Goal: Transaction & Acquisition: Purchase product/service

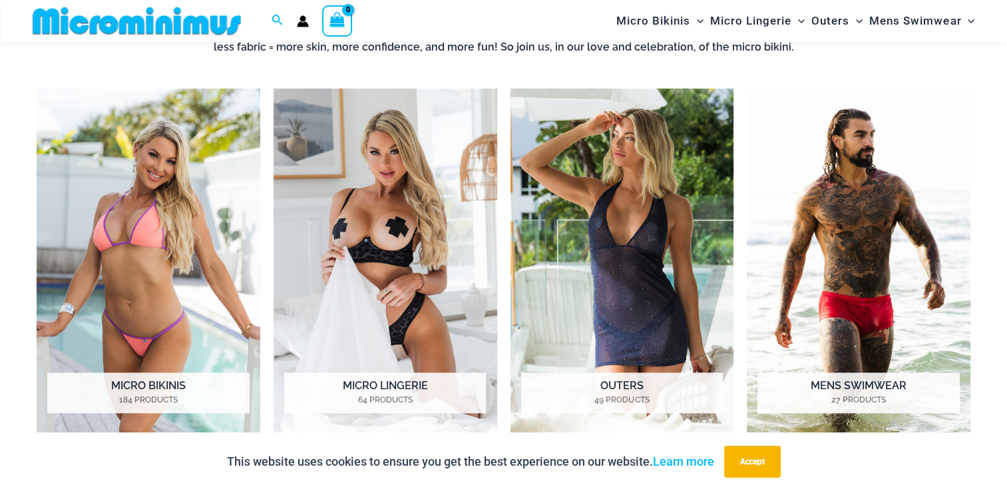
scroll to position [692, 0]
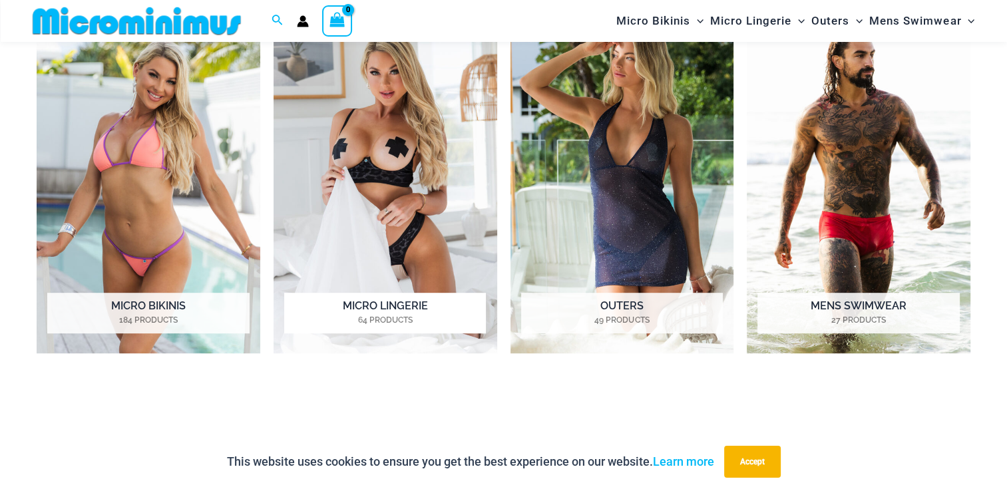
click at [396, 217] on img "Visit product category Micro Lingerie" at bounding box center [386, 181] width 224 height 345
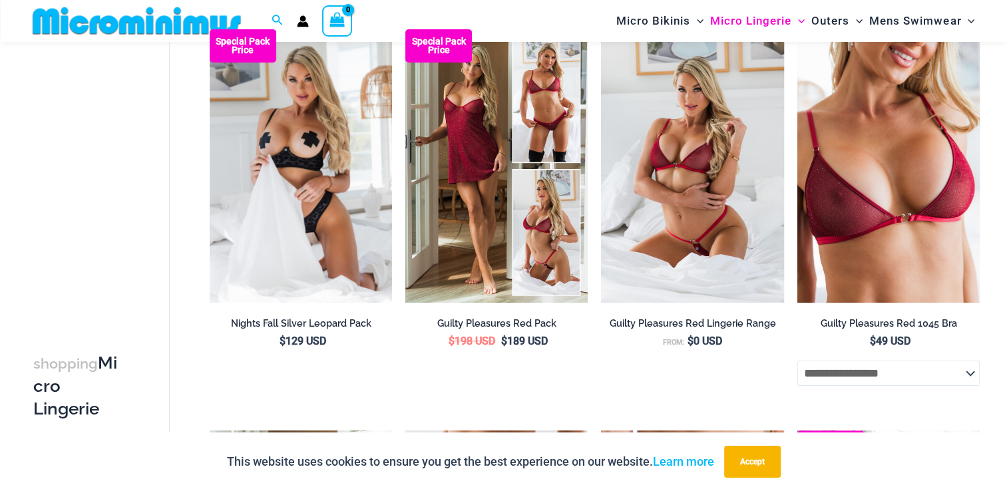
scroll to position [186, 0]
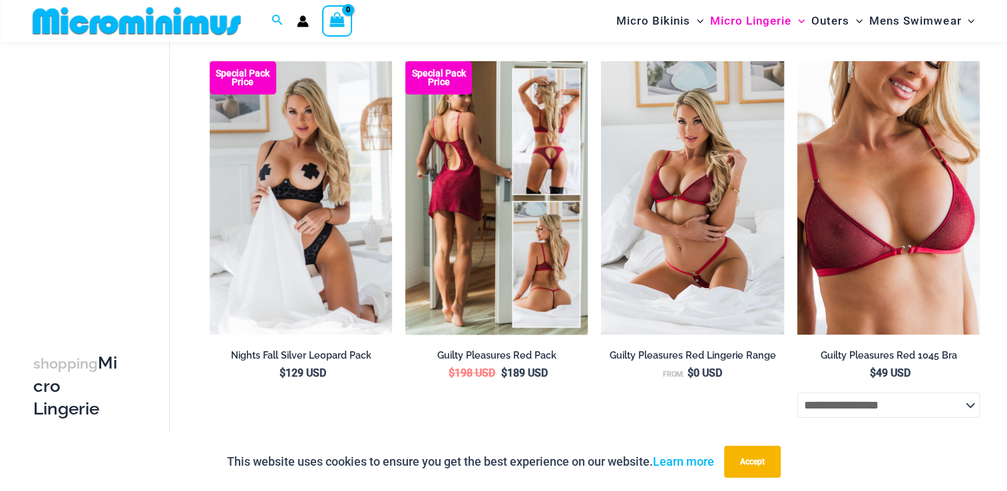
click at [458, 174] on img at bounding box center [497, 198] width 182 height 274
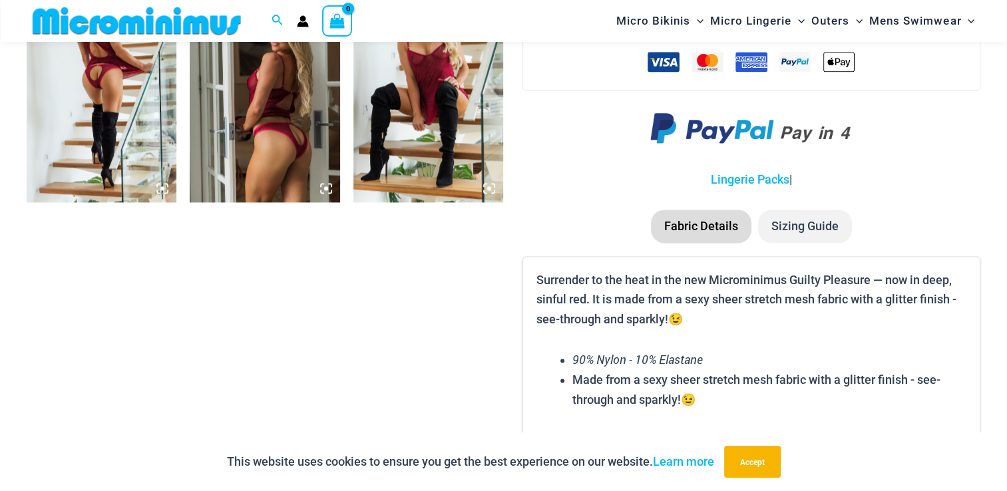
scroll to position [1891, 0]
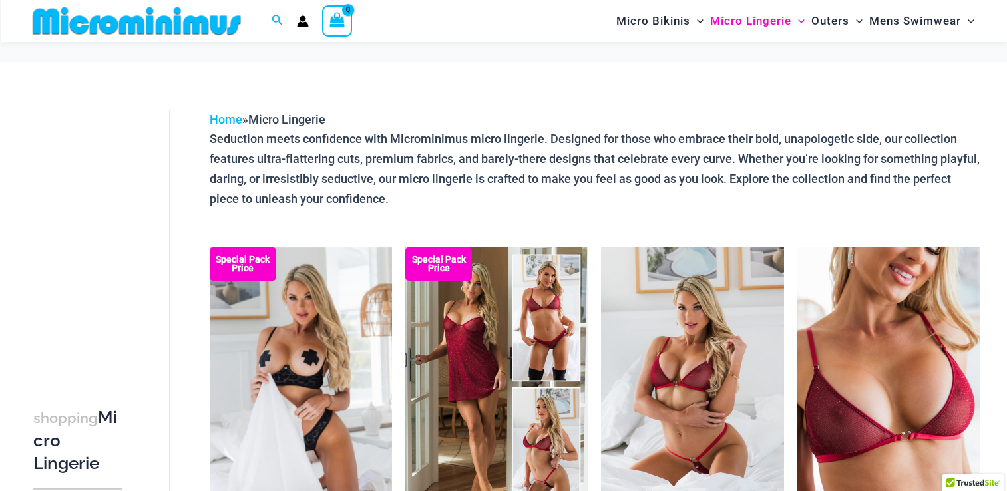
scroll to position [186, 0]
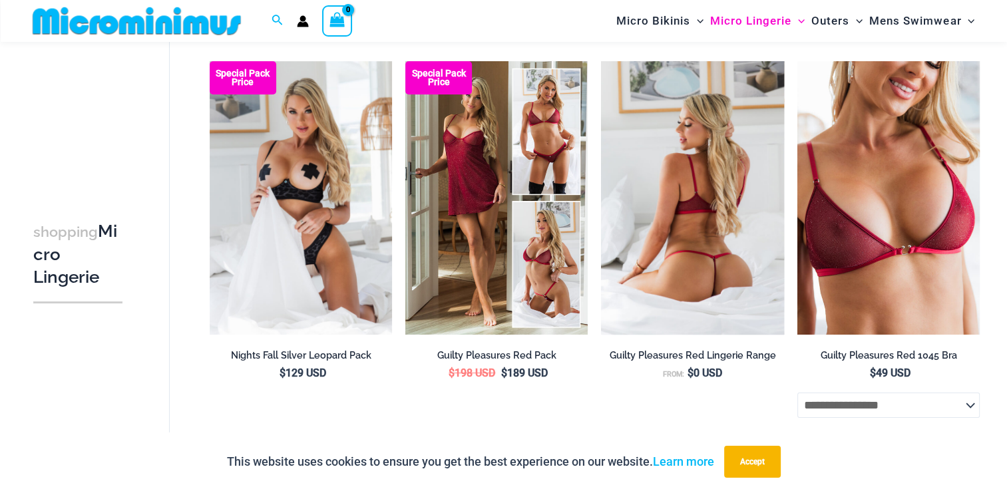
click at [690, 174] on img at bounding box center [692, 198] width 182 height 274
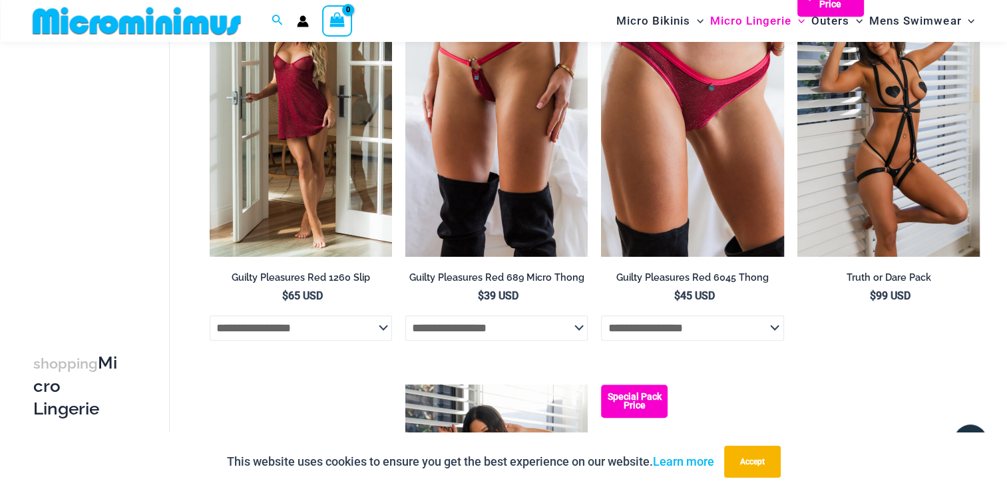
scroll to position [559, 0]
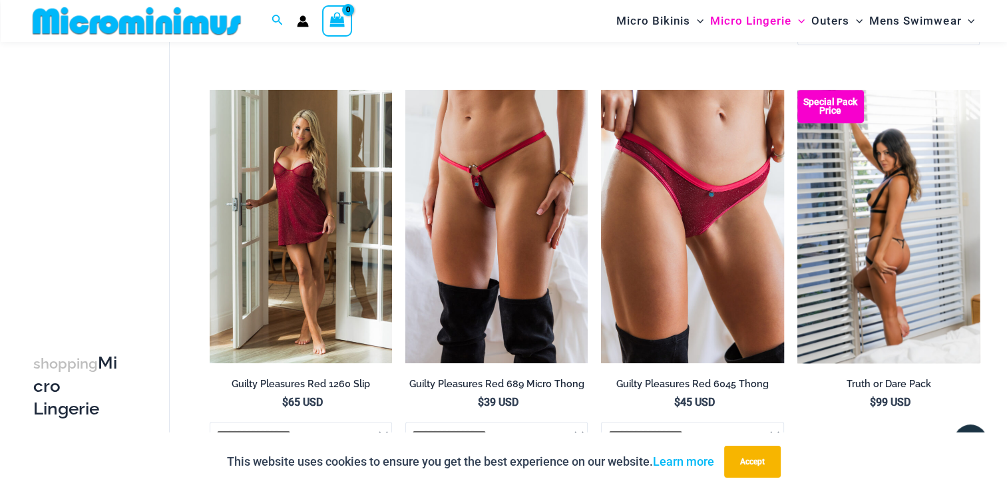
click at [828, 169] on img at bounding box center [889, 227] width 182 height 274
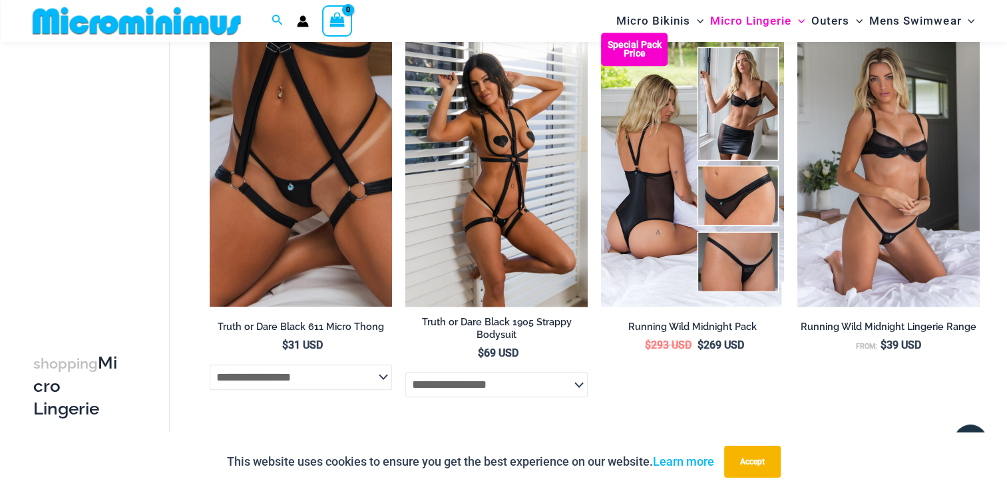
scroll to position [1039, 0]
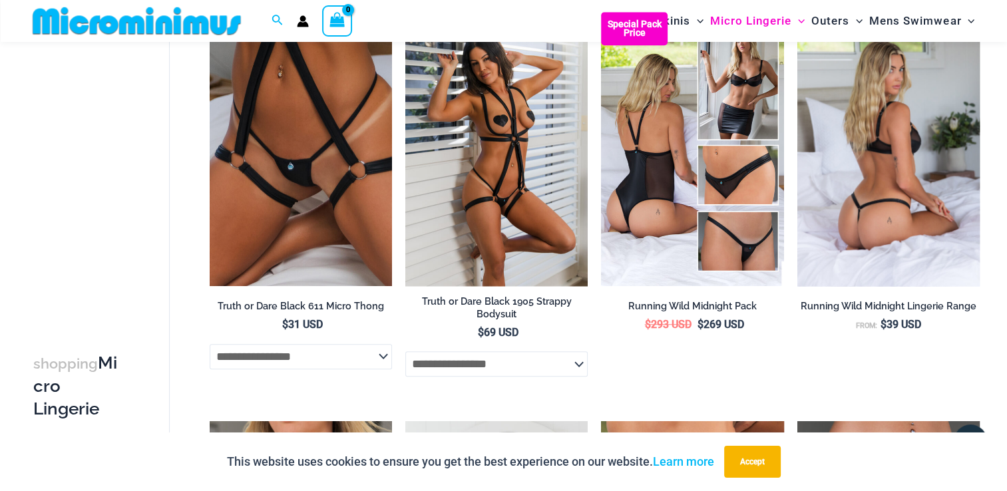
click at [846, 119] on img at bounding box center [889, 149] width 182 height 274
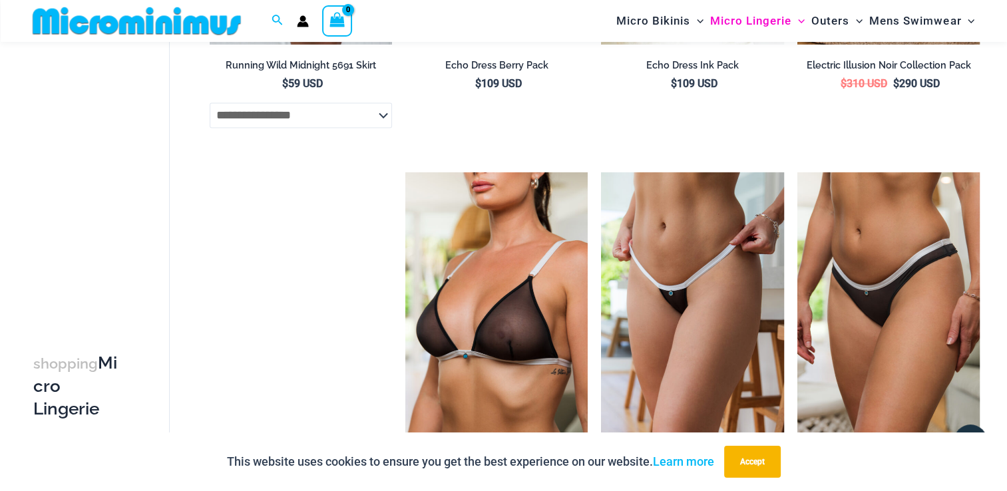
scroll to position [2211, 0]
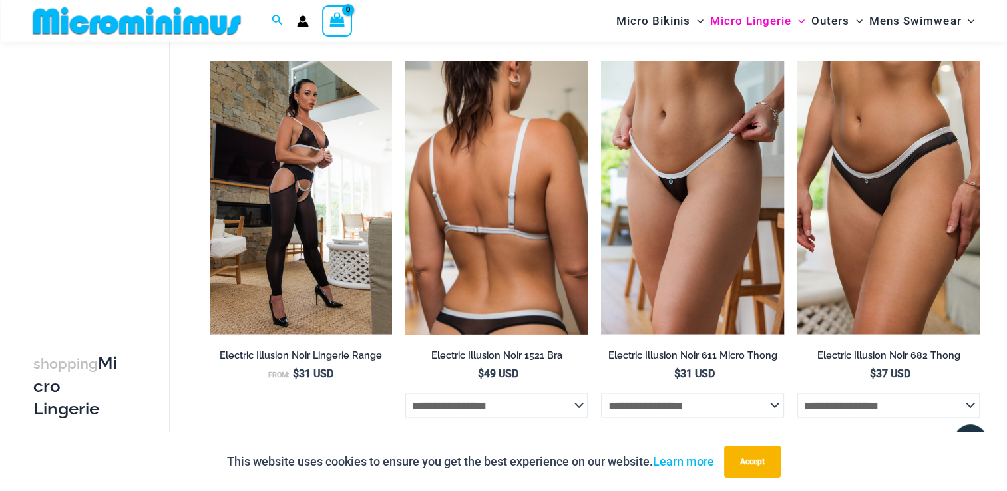
click at [459, 170] on img at bounding box center [497, 198] width 182 height 274
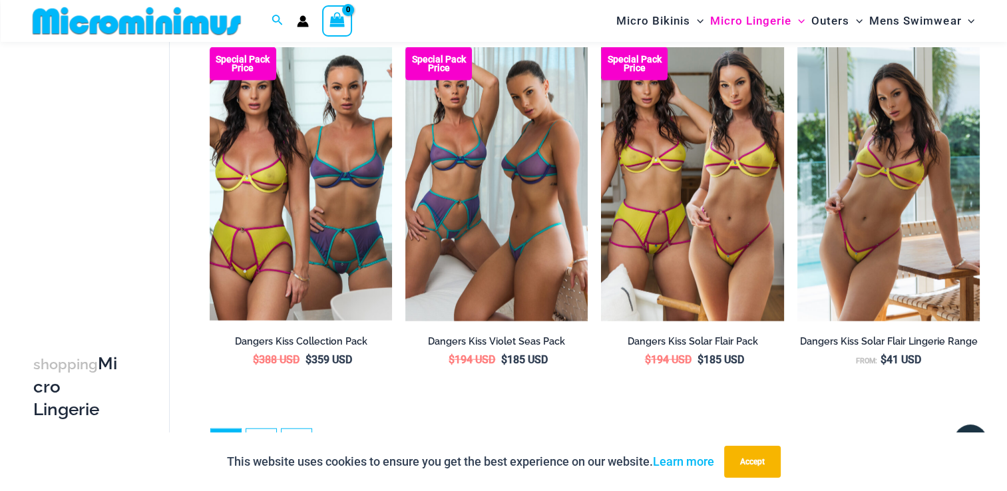
scroll to position [3036, 0]
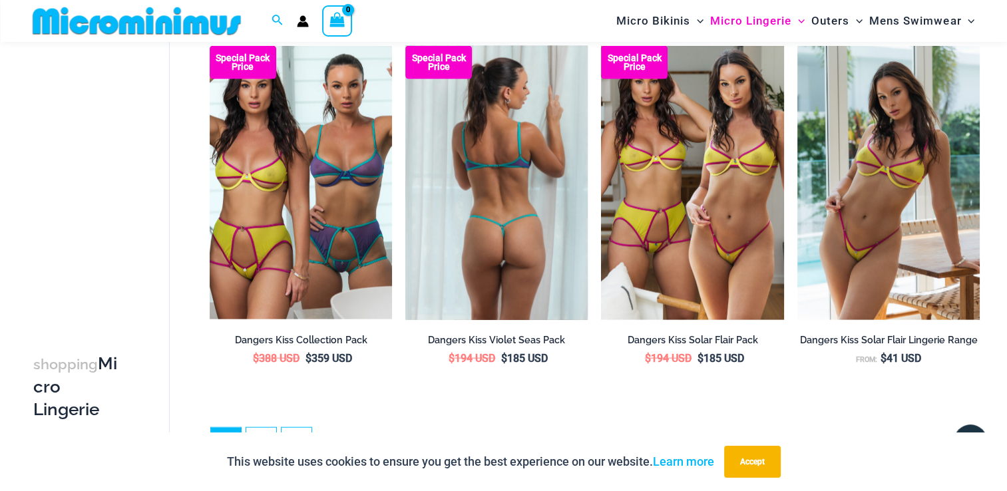
click at [557, 178] on img at bounding box center [497, 183] width 182 height 274
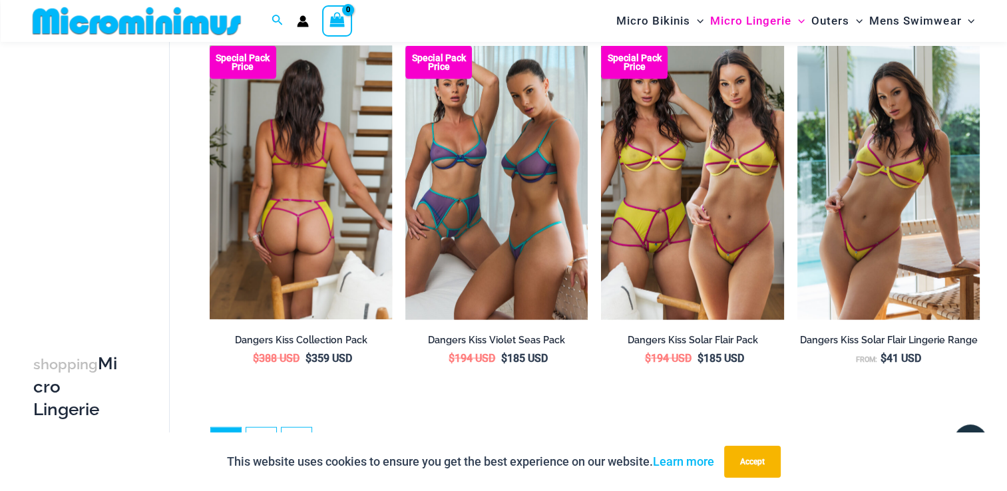
click at [214, 366] on span "$ 388 USD Original price was: $388 USD. $ 359 USD Current price is: $359 USD." at bounding box center [301, 359] width 182 height 15
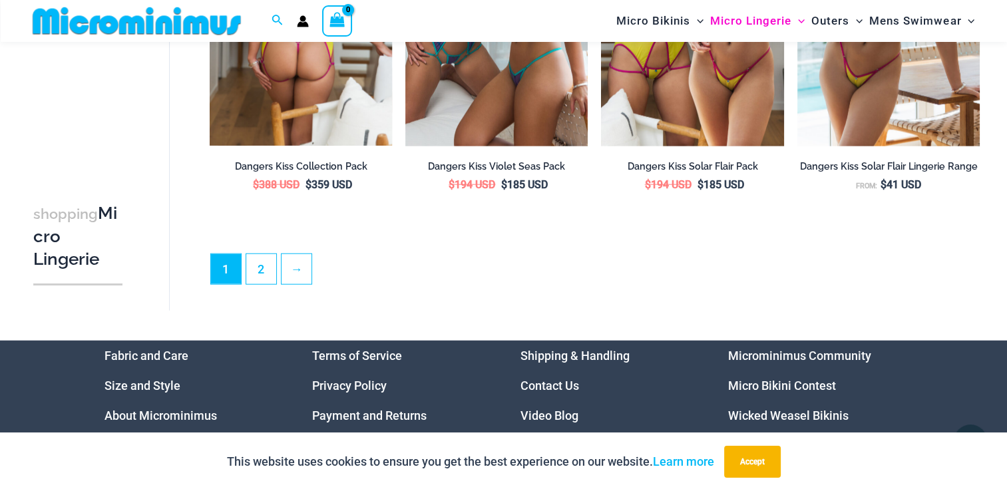
scroll to position [3371, 0]
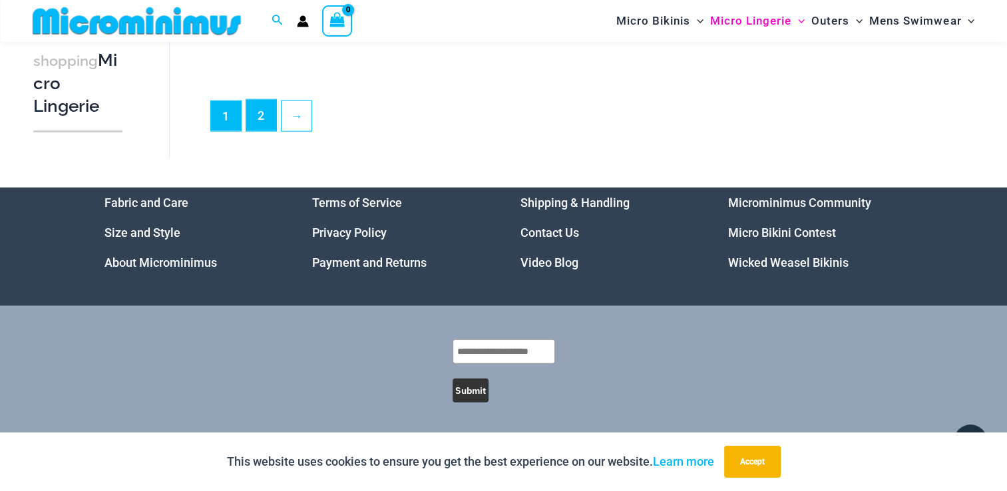
click at [266, 121] on link "2" at bounding box center [261, 115] width 30 height 31
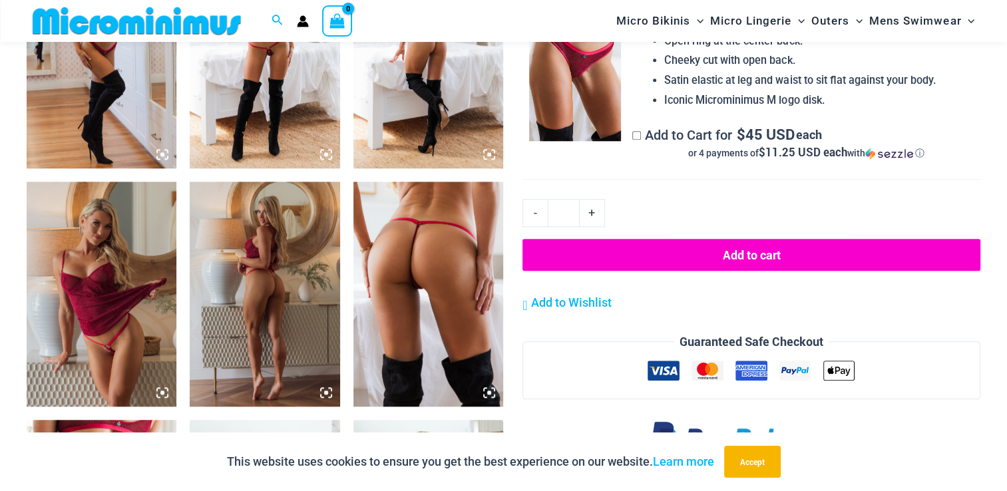
scroll to position [1172, 0]
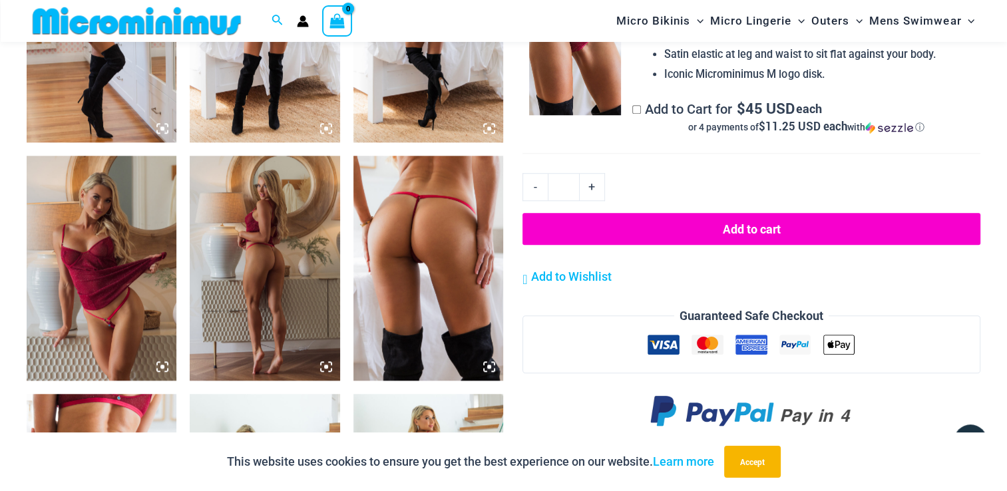
click at [423, 318] on img at bounding box center [429, 268] width 150 height 225
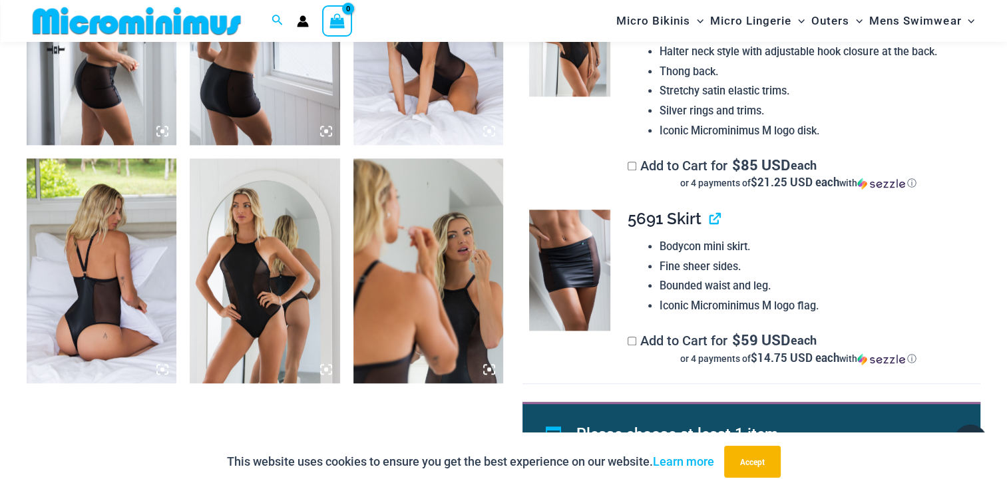
scroll to position [1518, 0]
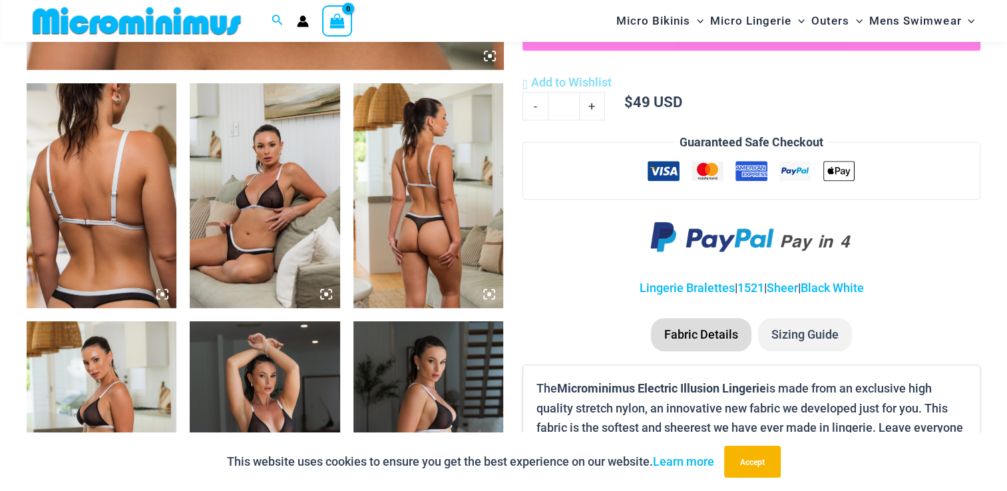
scroll to position [772, 0]
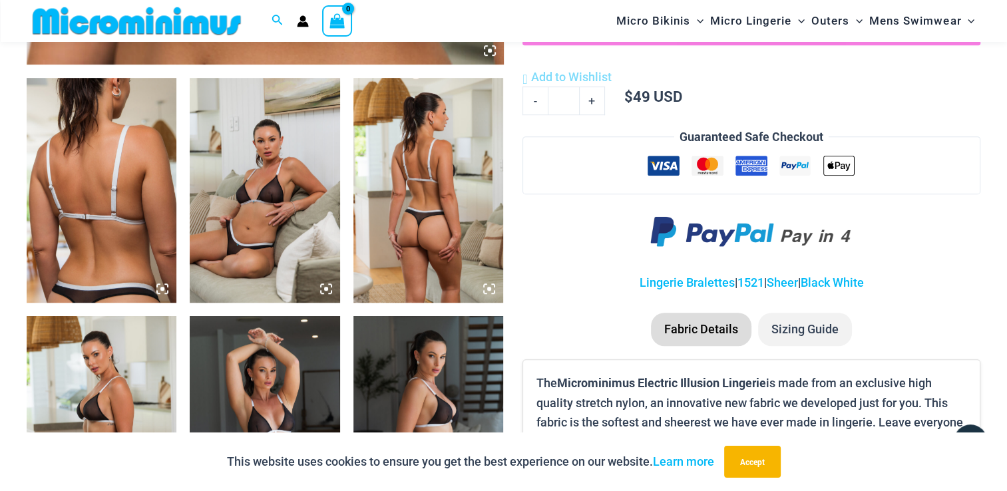
click at [293, 164] on img at bounding box center [265, 190] width 150 height 225
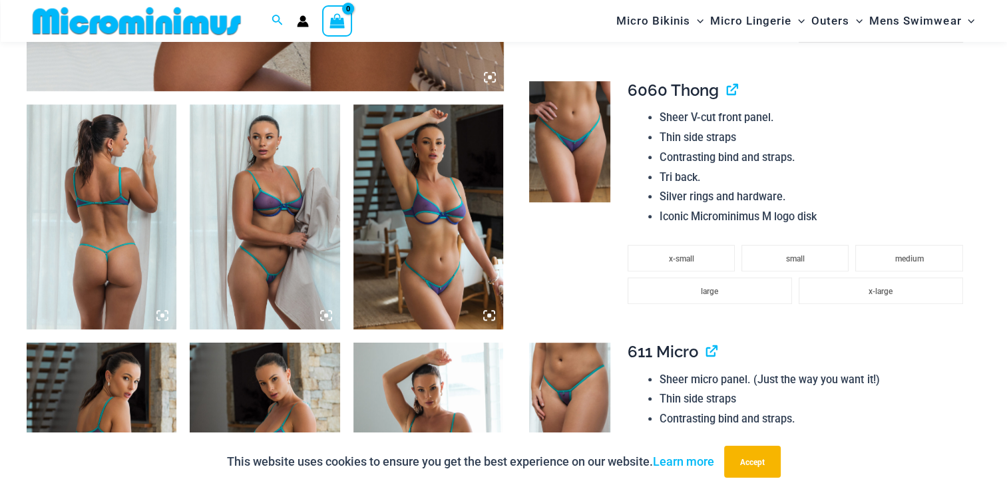
scroll to position [772, 0]
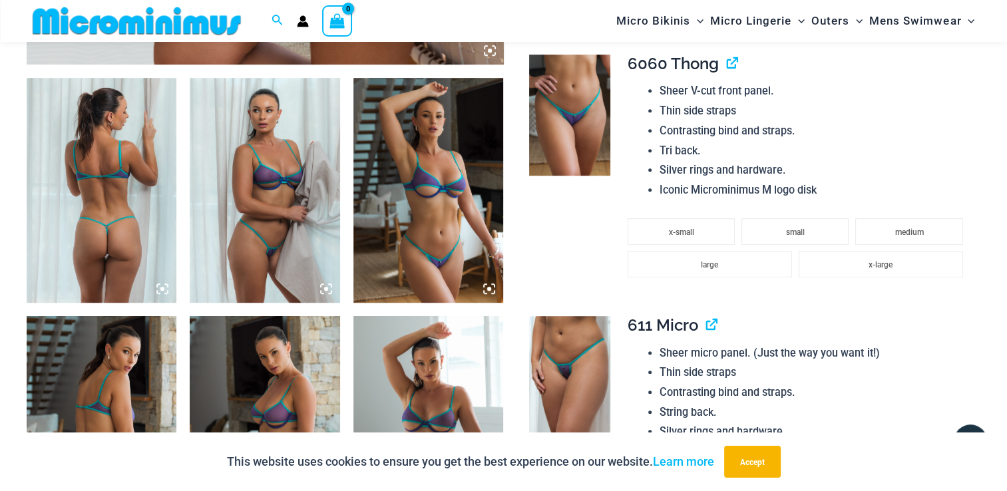
click at [483, 201] on img at bounding box center [429, 190] width 150 height 225
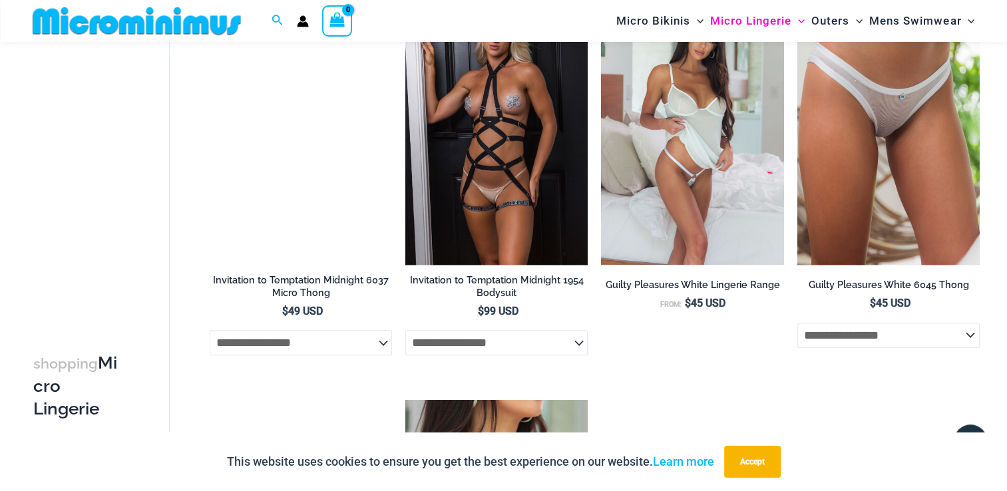
scroll to position [1278, 0]
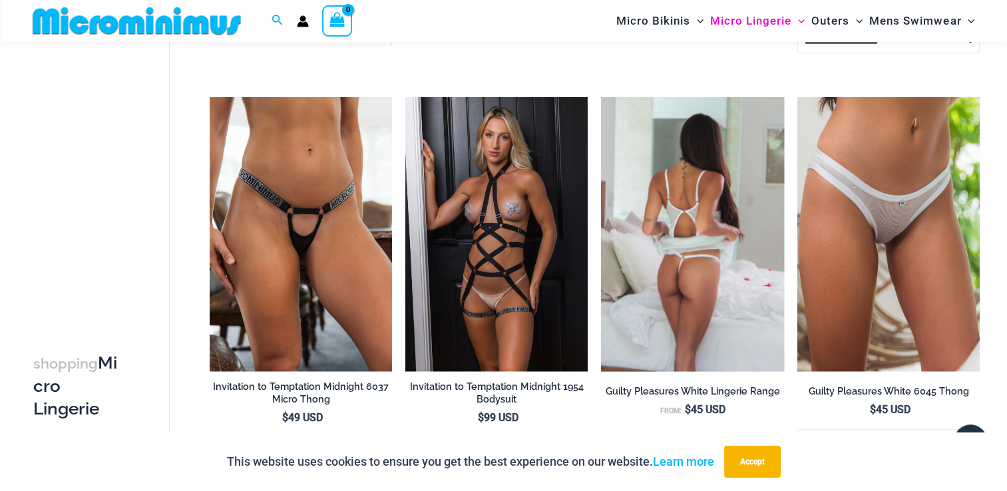
click at [679, 184] on img at bounding box center [692, 234] width 182 height 274
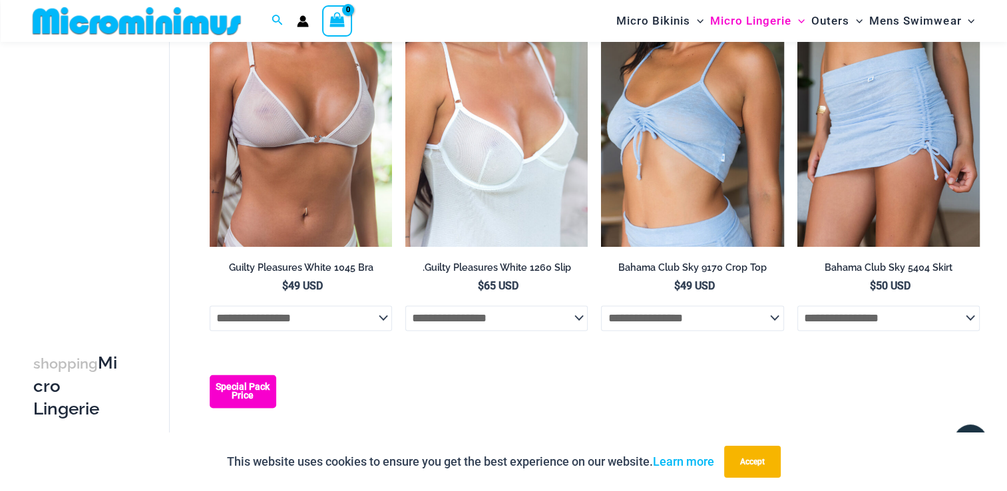
scroll to position [1811, 0]
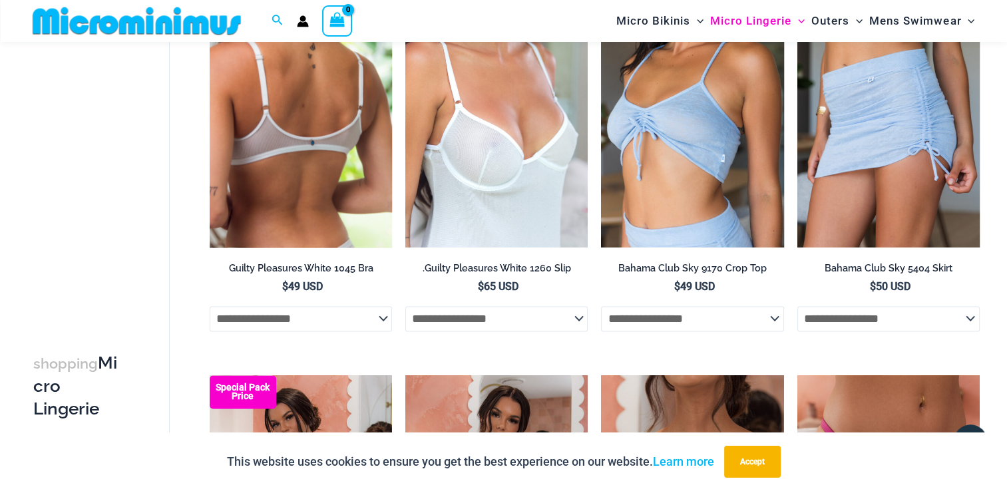
click at [296, 127] on img at bounding box center [301, 111] width 182 height 274
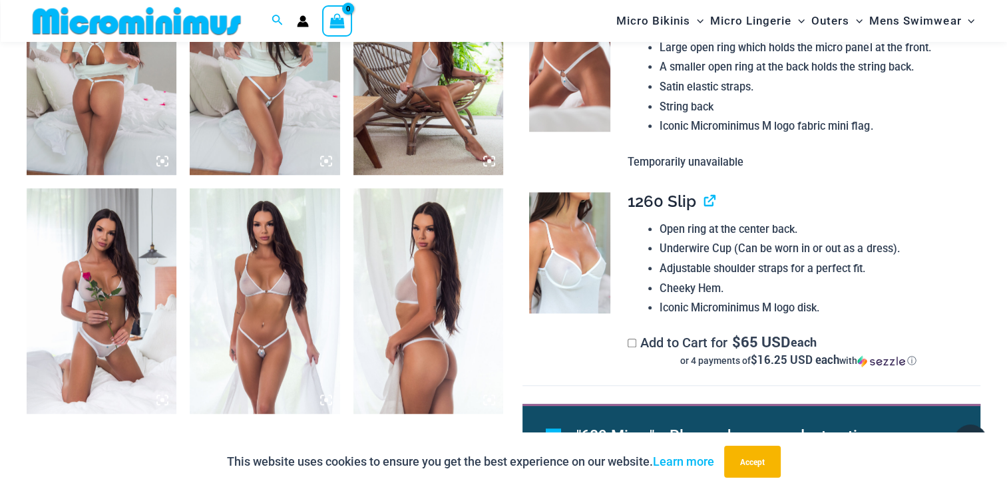
scroll to position [1039, 0]
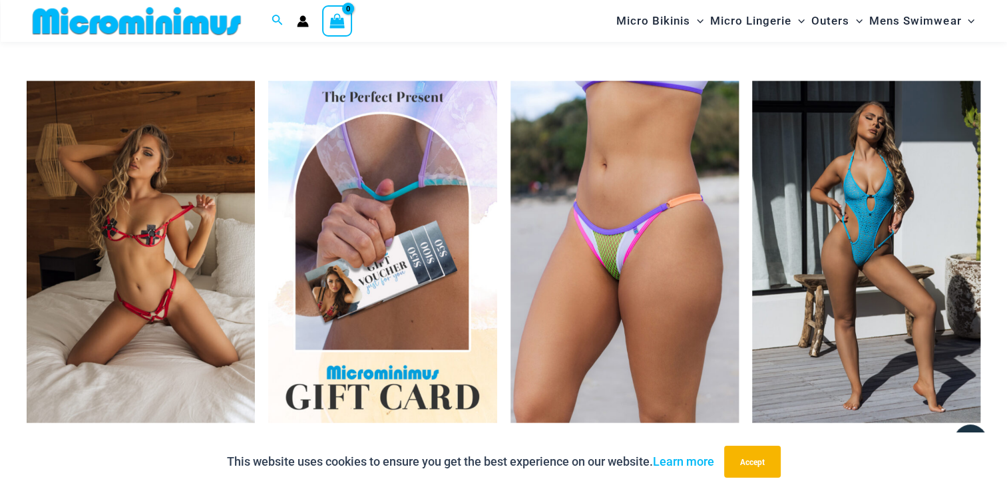
scroll to position [2663, 0]
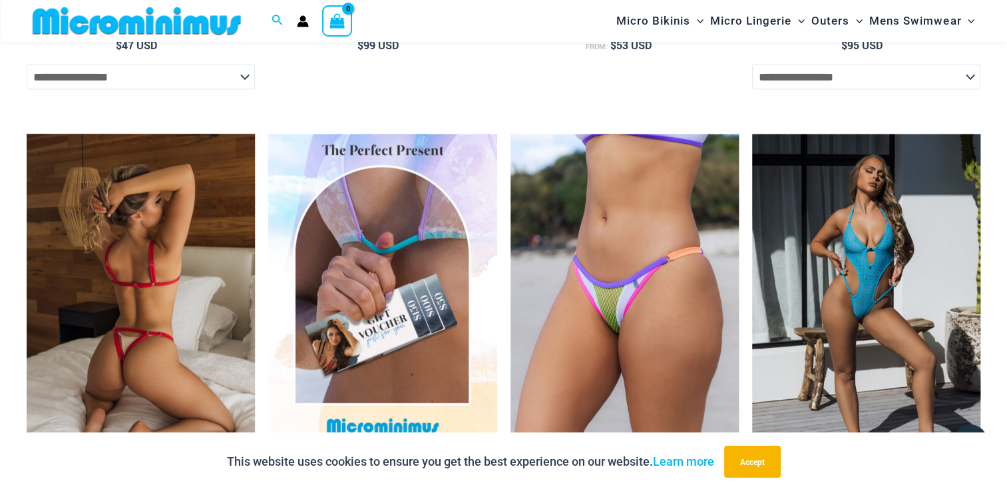
click at [152, 300] on img at bounding box center [141, 306] width 228 height 343
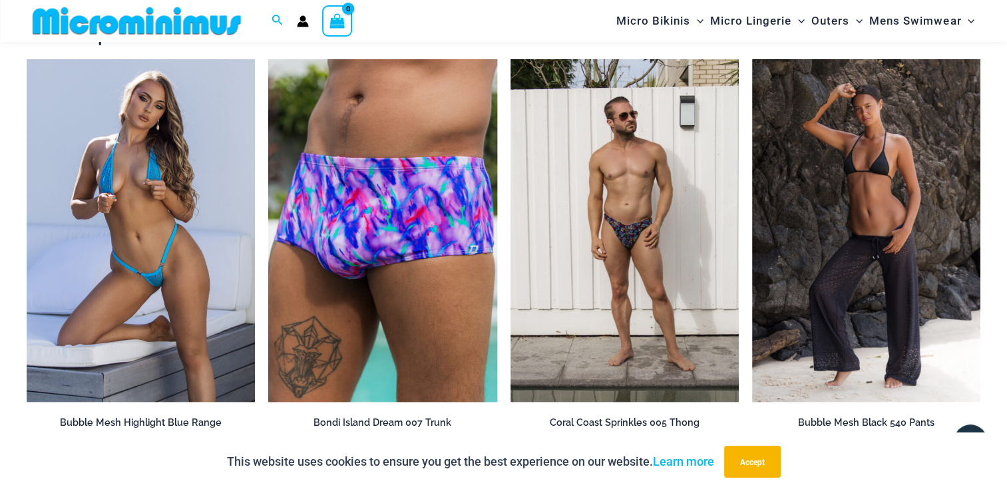
scroll to position [1785, 0]
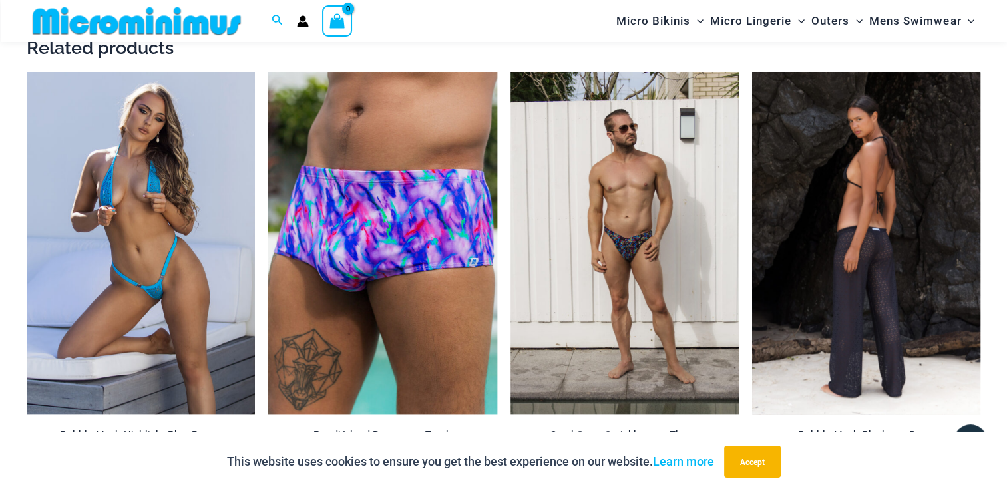
click at [776, 190] on img at bounding box center [866, 243] width 228 height 343
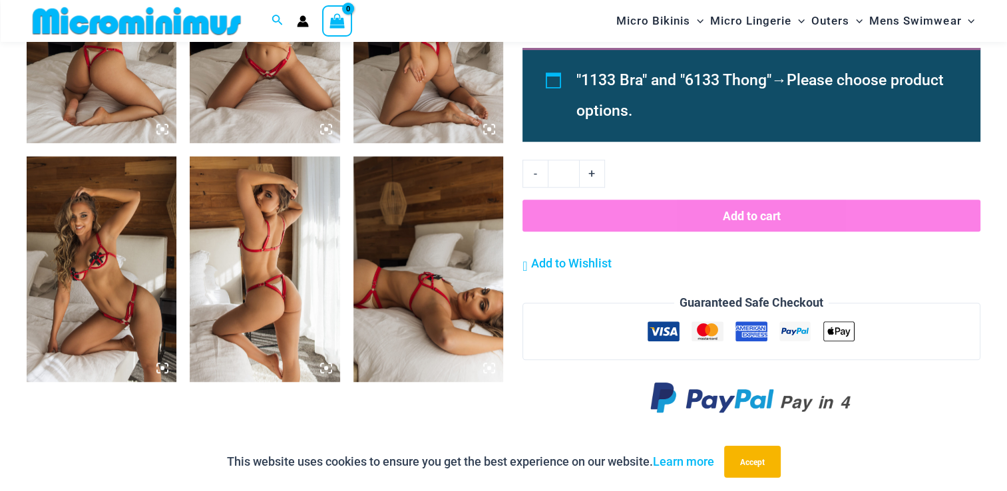
scroll to position [959, 0]
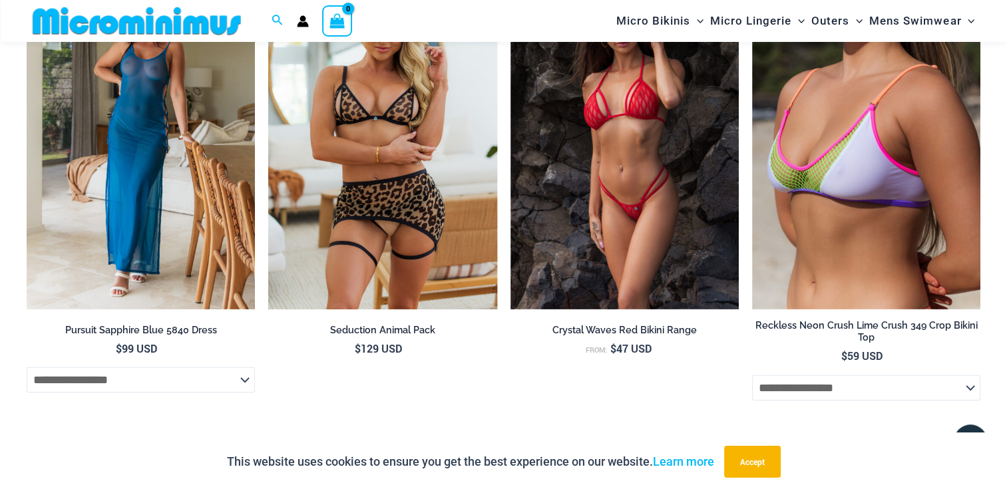
scroll to position [4014, 0]
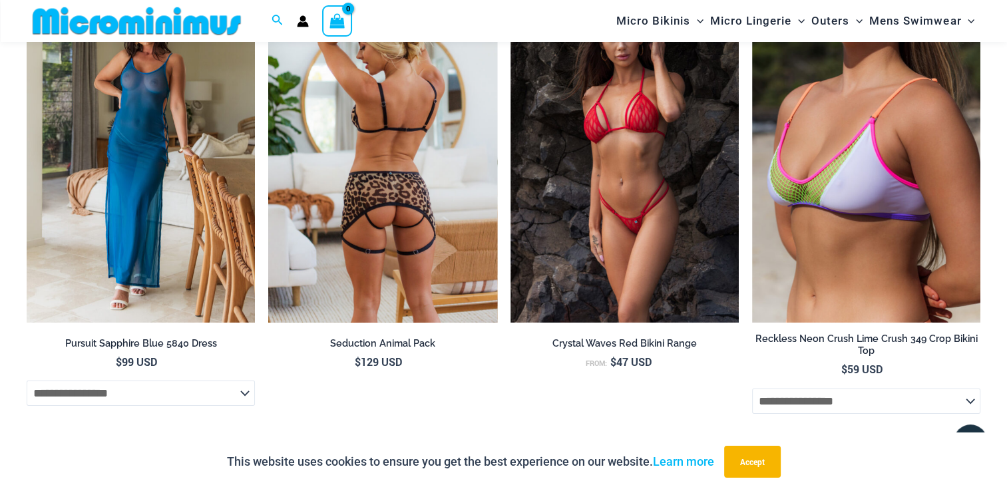
click at [390, 225] on img at bounding box center [382, 151] width 228 height 343
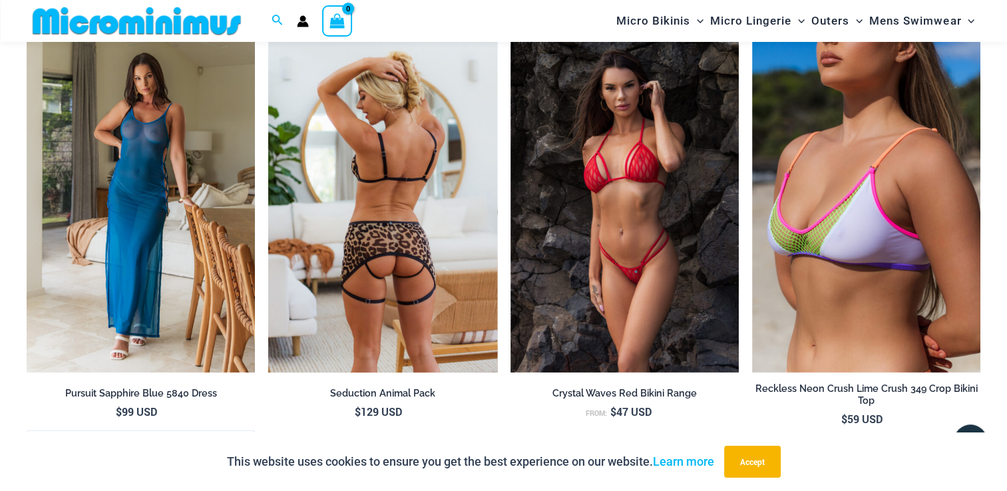
scroll to position [3961, 0]
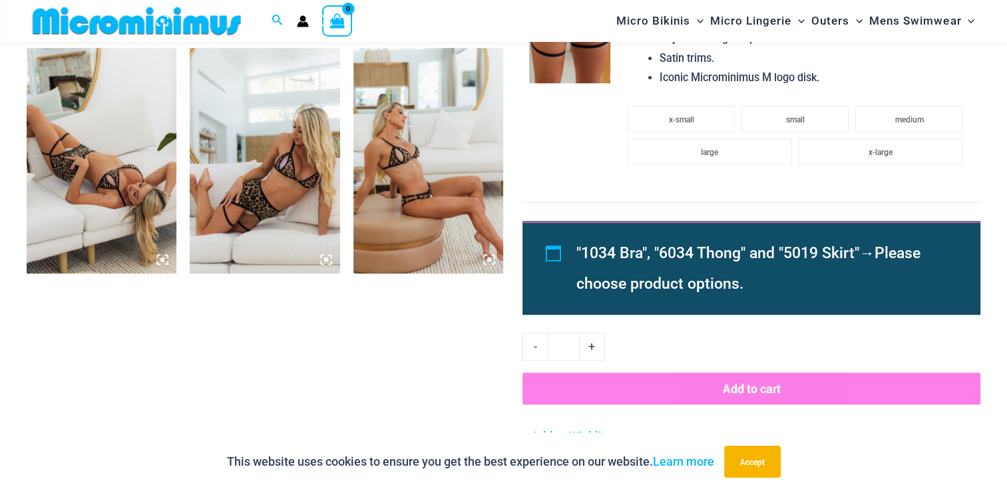
scroll to position [1091, 0]
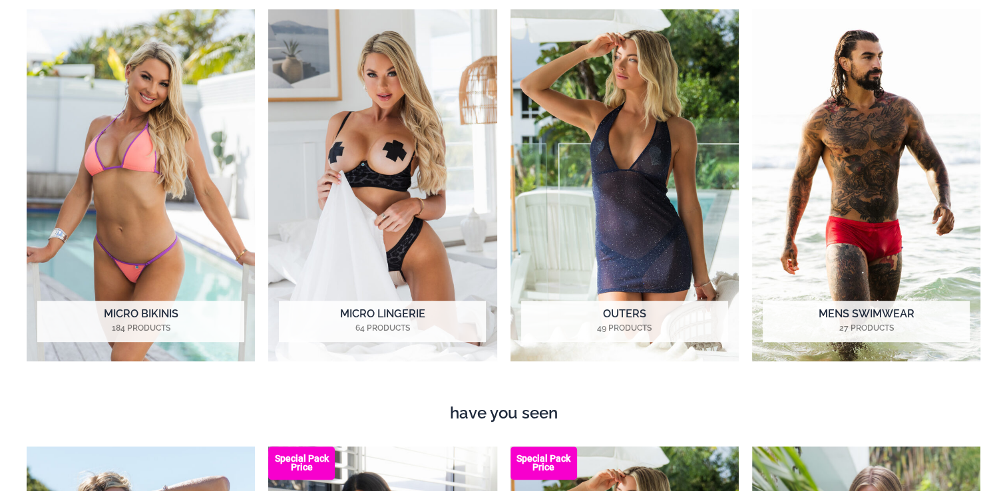
scroll to position [689, 0]
